Goal: Information Seeking & Learning: Learn about a topic

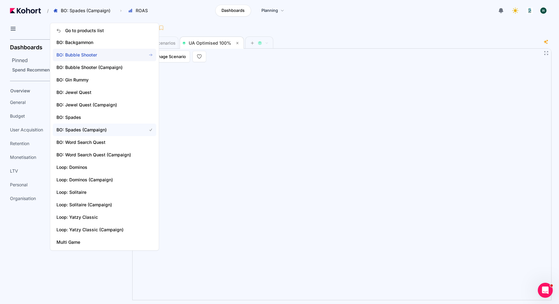
click at [94, 54] on span "BO: Bubble Shooter" at bounding box center [97, 55] width 82 height 6
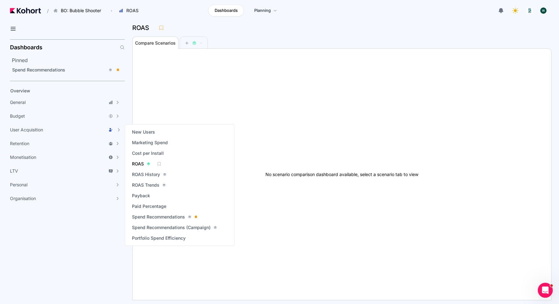
click at [139, 165] on span "ROAS" at bounding box center [138, 164] width 12 height 6
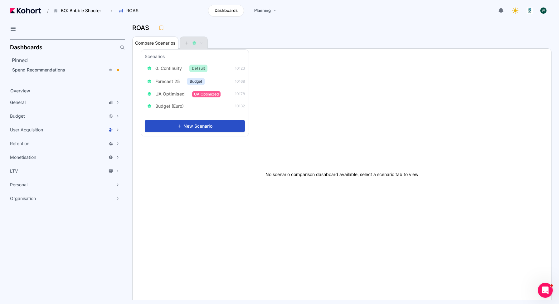
click at [192, 43] on span at bounding box center [194, 43] width 18 height 4
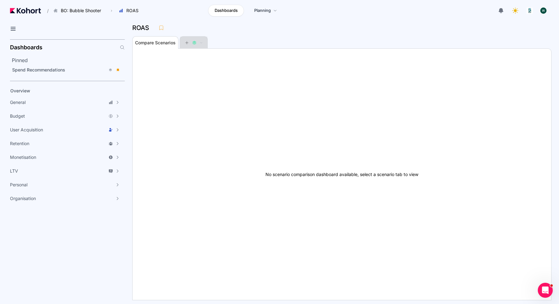
click at [192, 43] on span at bounding box center [194, 43] width 18 height 4
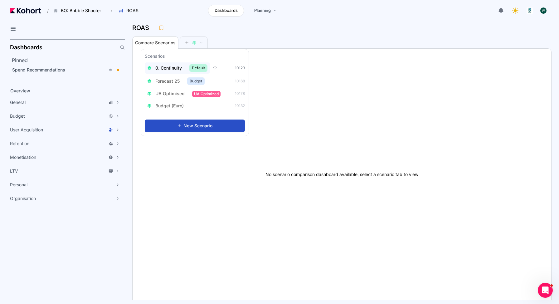
click at [177, 68] on span "0. Continuity" at bounding box center [168, 68] width 26 height 6
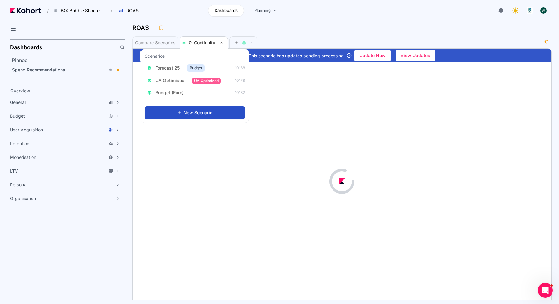
scroll to position [0, 0]
